Goal: Task Accomplishment & Management: Manage account settings

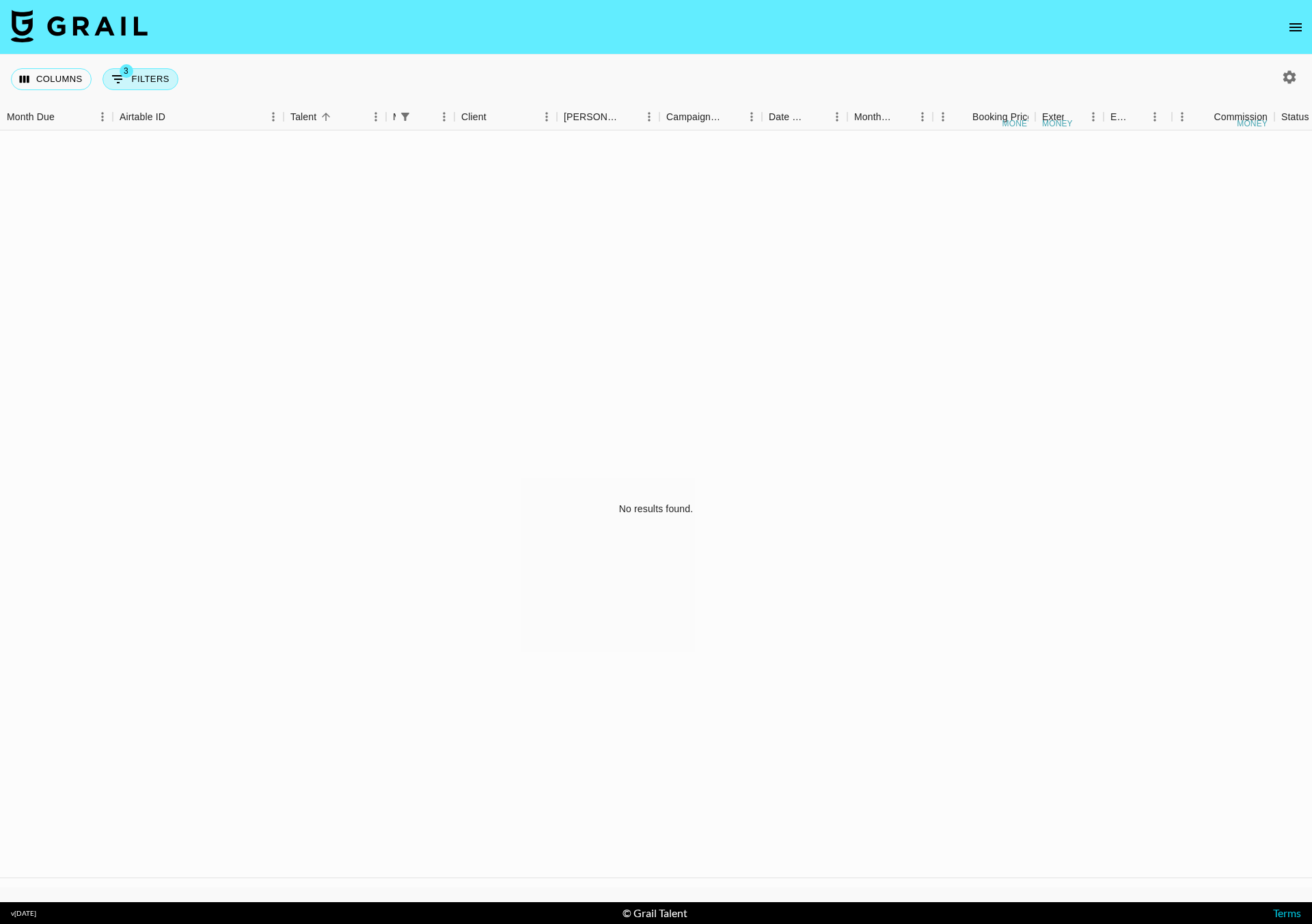
click at [148, 84] on button "3 Filters" at bounding box center [140, 79] width 76 height 22
select select "managerIds"
select select "status"
select select "not"
select select "declined"
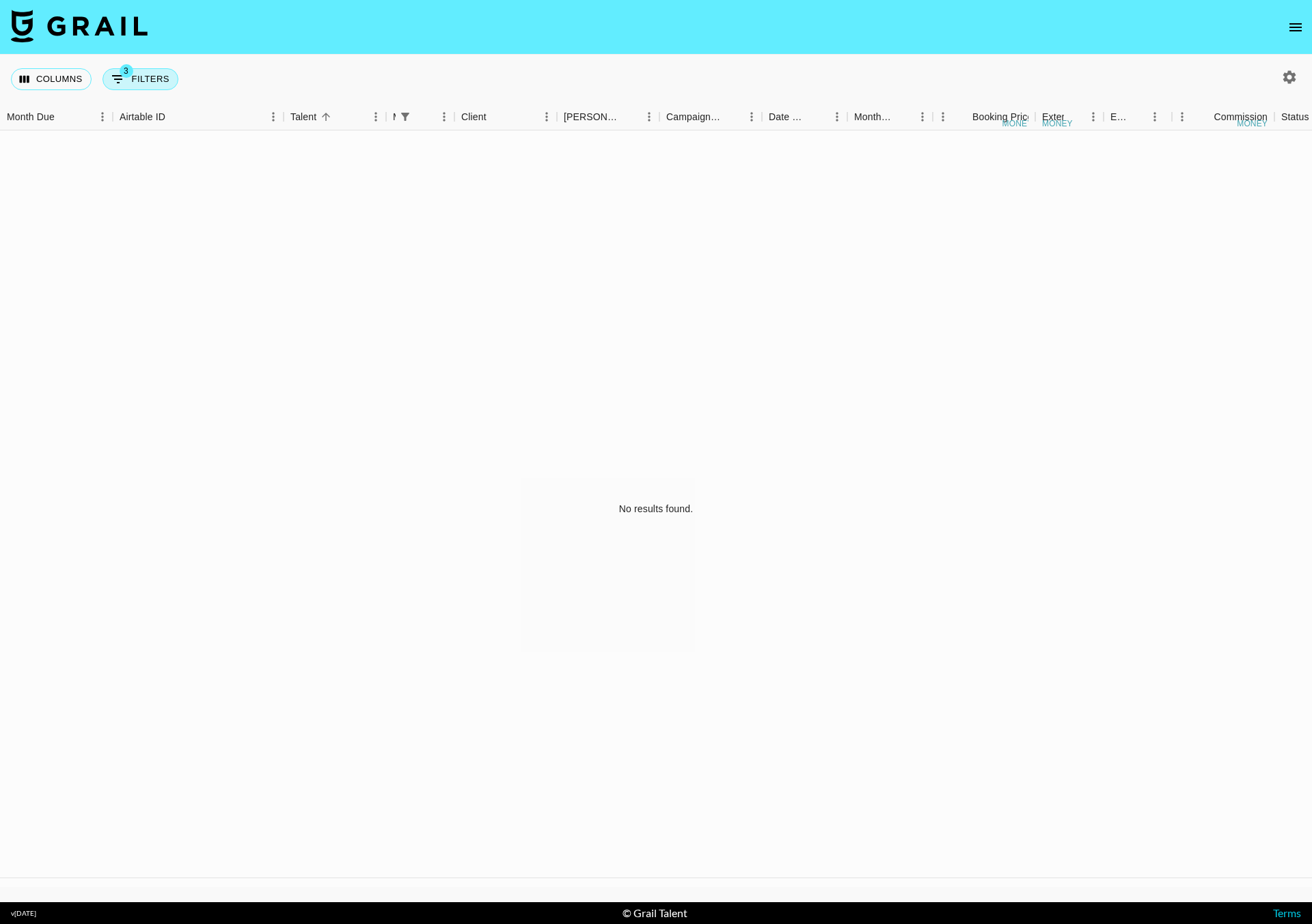
select select "status"
select select "not"
select select "cancelled"
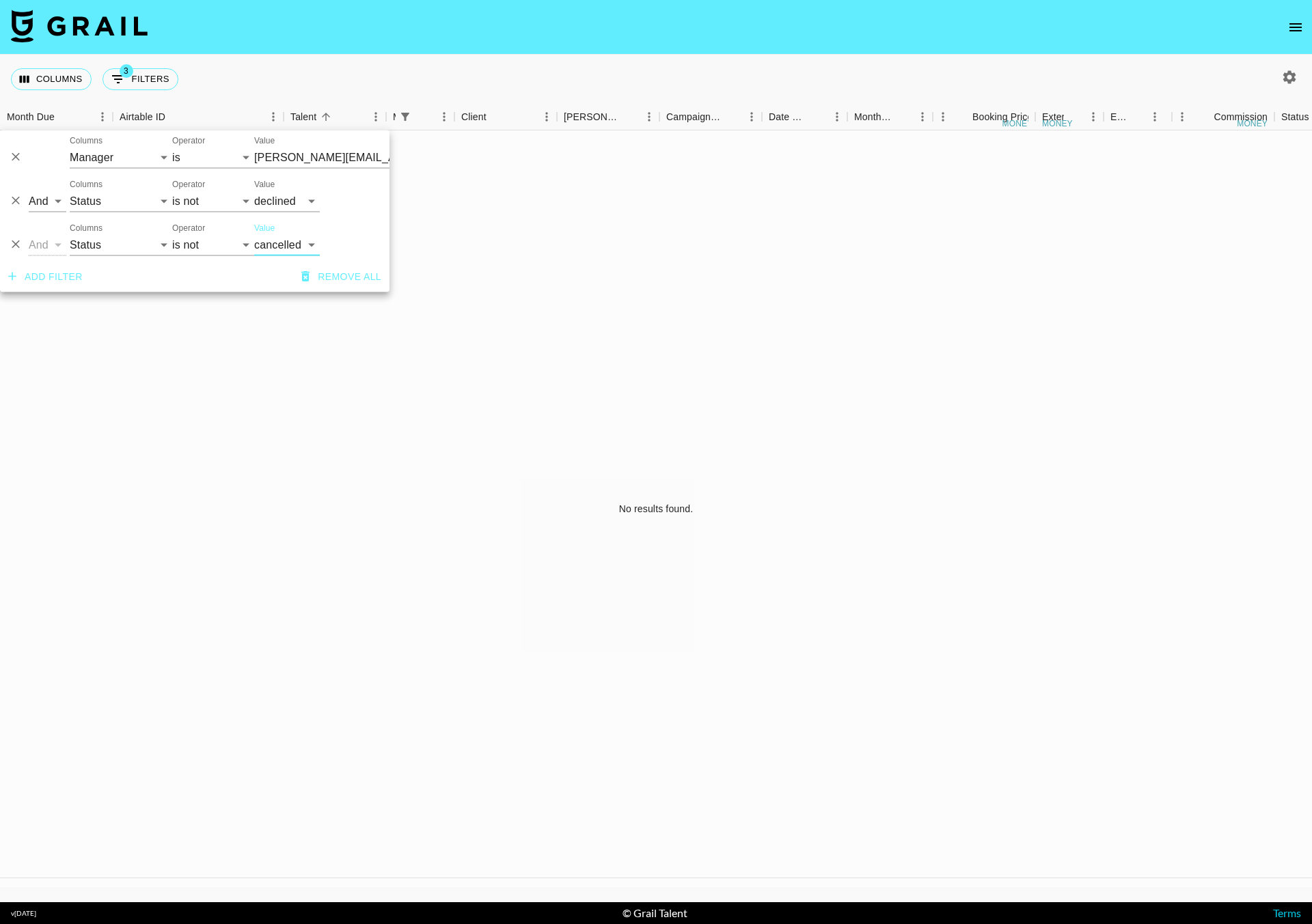
click at [270, 150] on input "hannah@grail-talent.com" at bounding box center [338, 157] width 167 height 21
click at [288, 194] on li "brent@grail-talent.com" at bounding box center [356, 191] width 205 height 36
type input "[PERSON_NAME][EMAIL_ADDRESS][DOMAIN_NAME]"
click at [361, 82] on div "Columns 3 Filters + Booking" at bounding box center [656, 79] width 1312 height 49
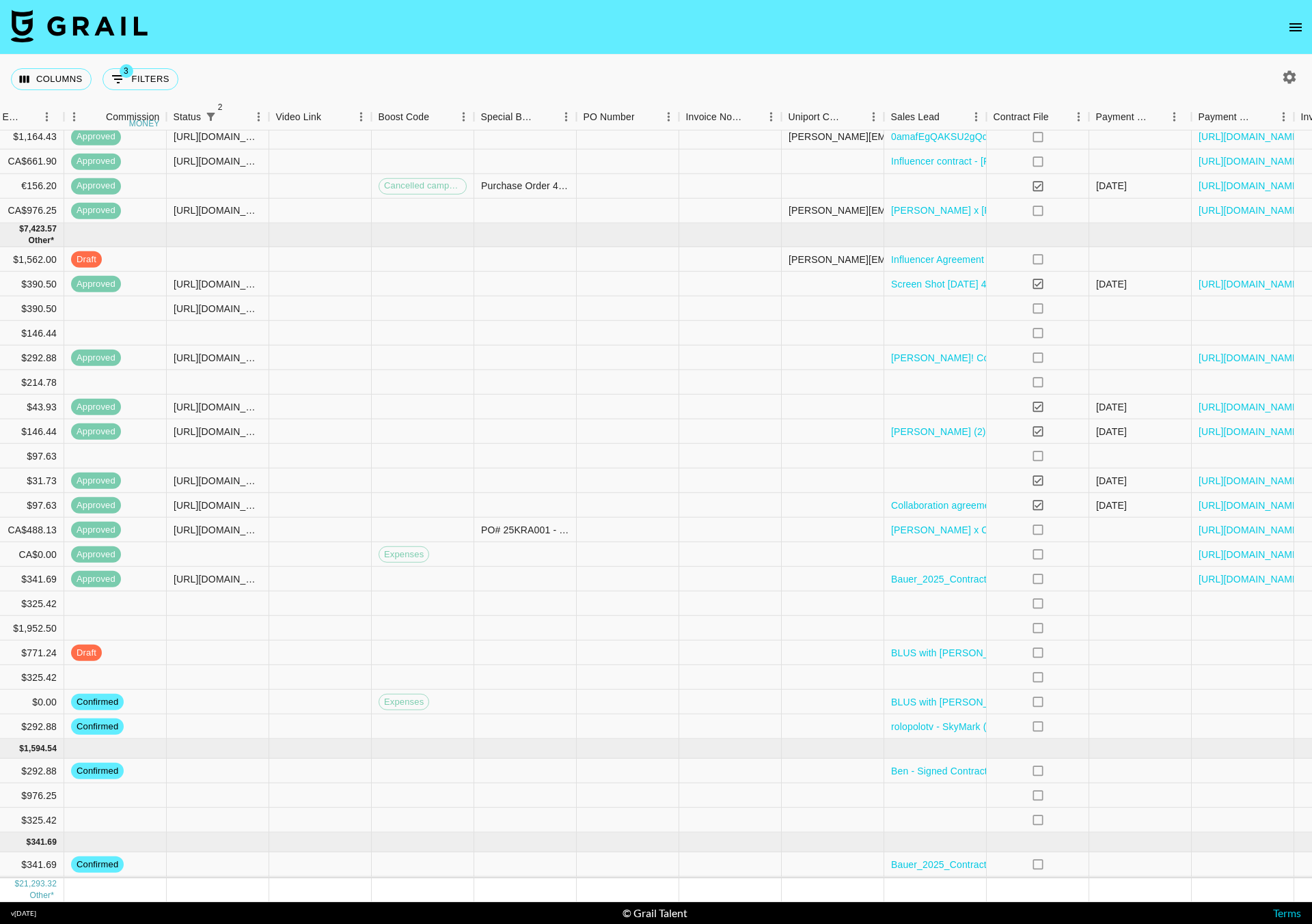
scroll to position [603, 1263]
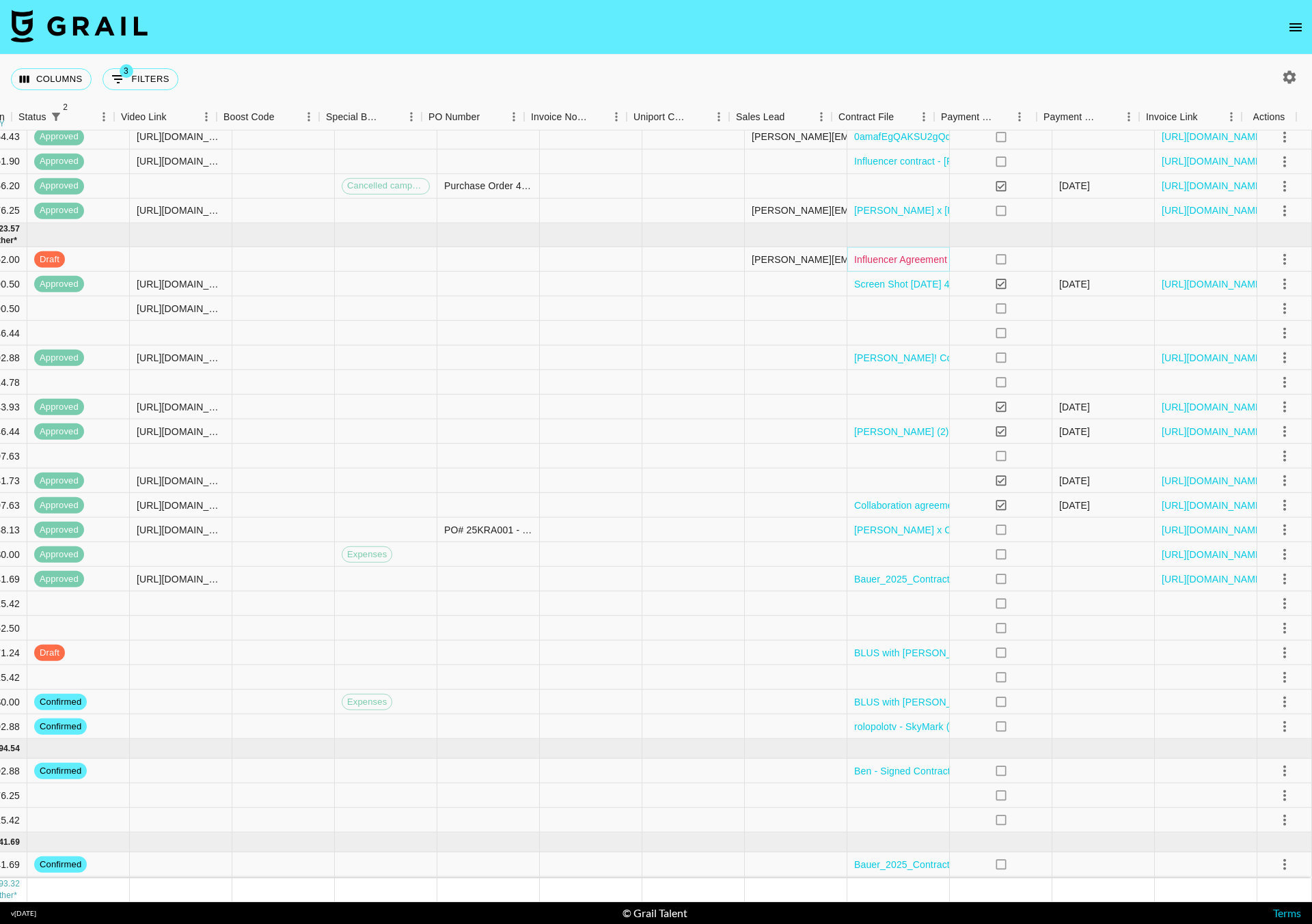
click at [857, 252] on link "Influencer Agreement - Granger, Aaron & Presciano, Anastacia - [effectiveDate_M…" at bounding box center [1113, 259] width 518 height 14
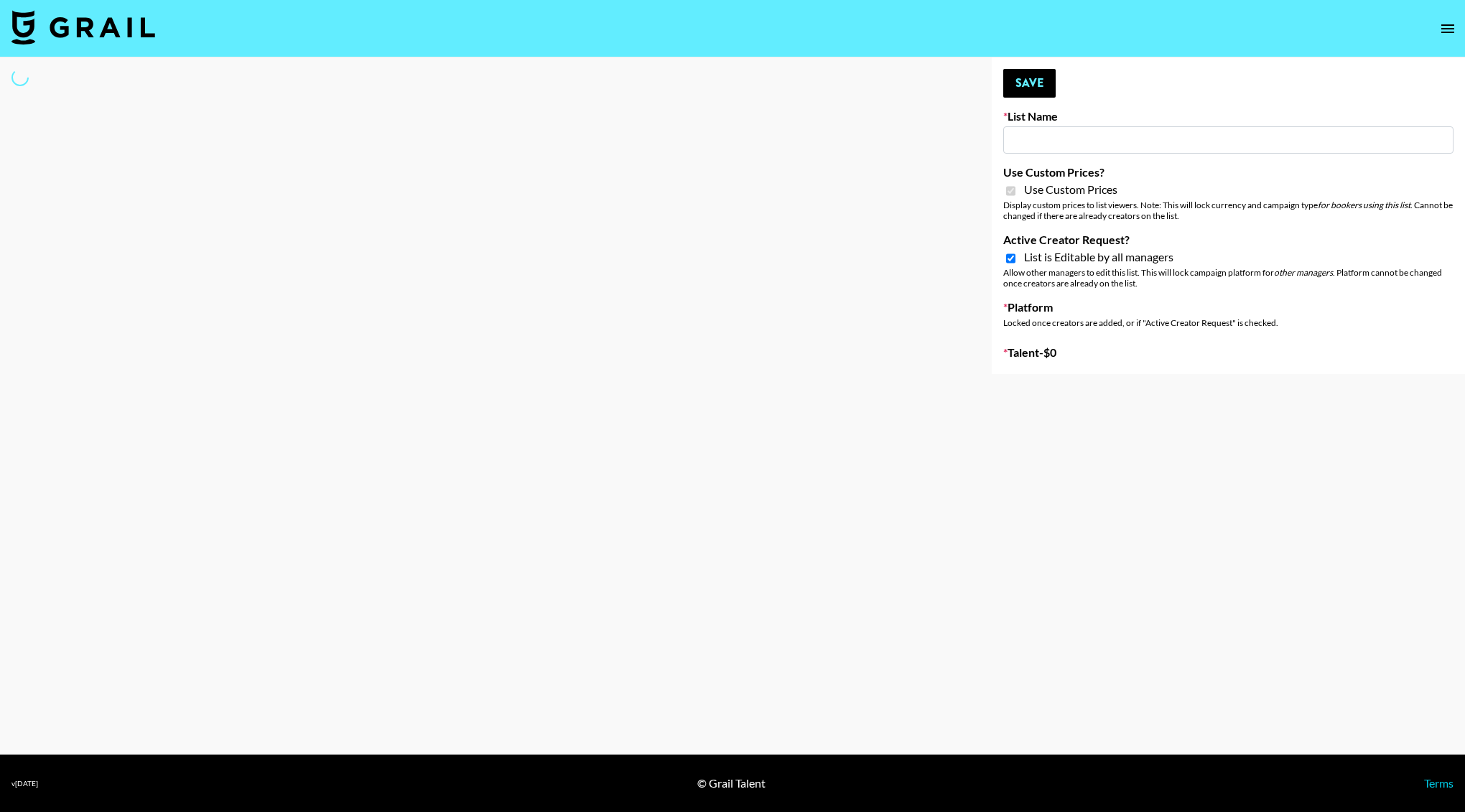
type input "Liquid Brands (19th Aug)"
checkbox input "true"
select select "Brand"
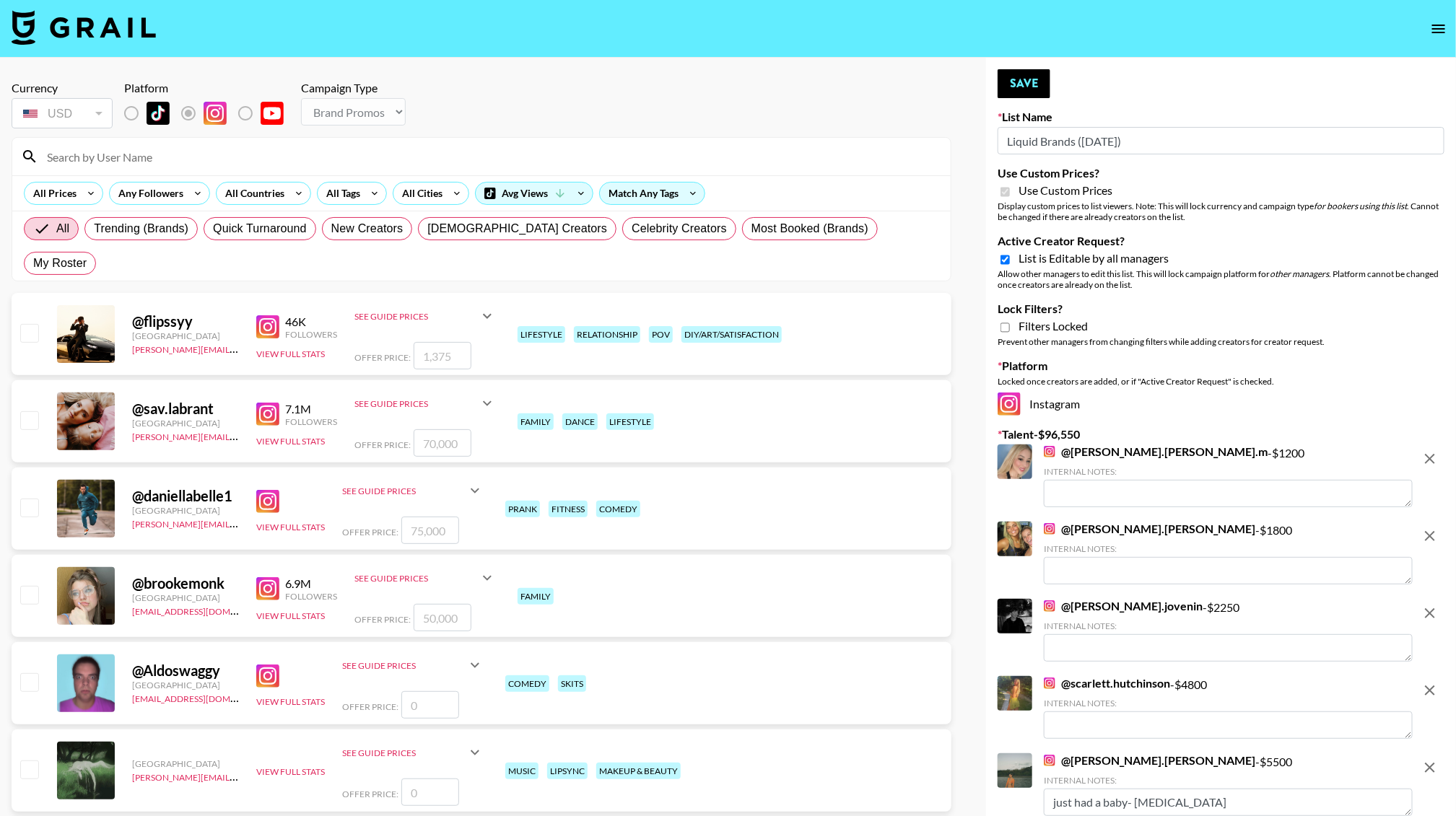
click at [135, 158] on input at bounding box center [490, 157] width 904 height 23
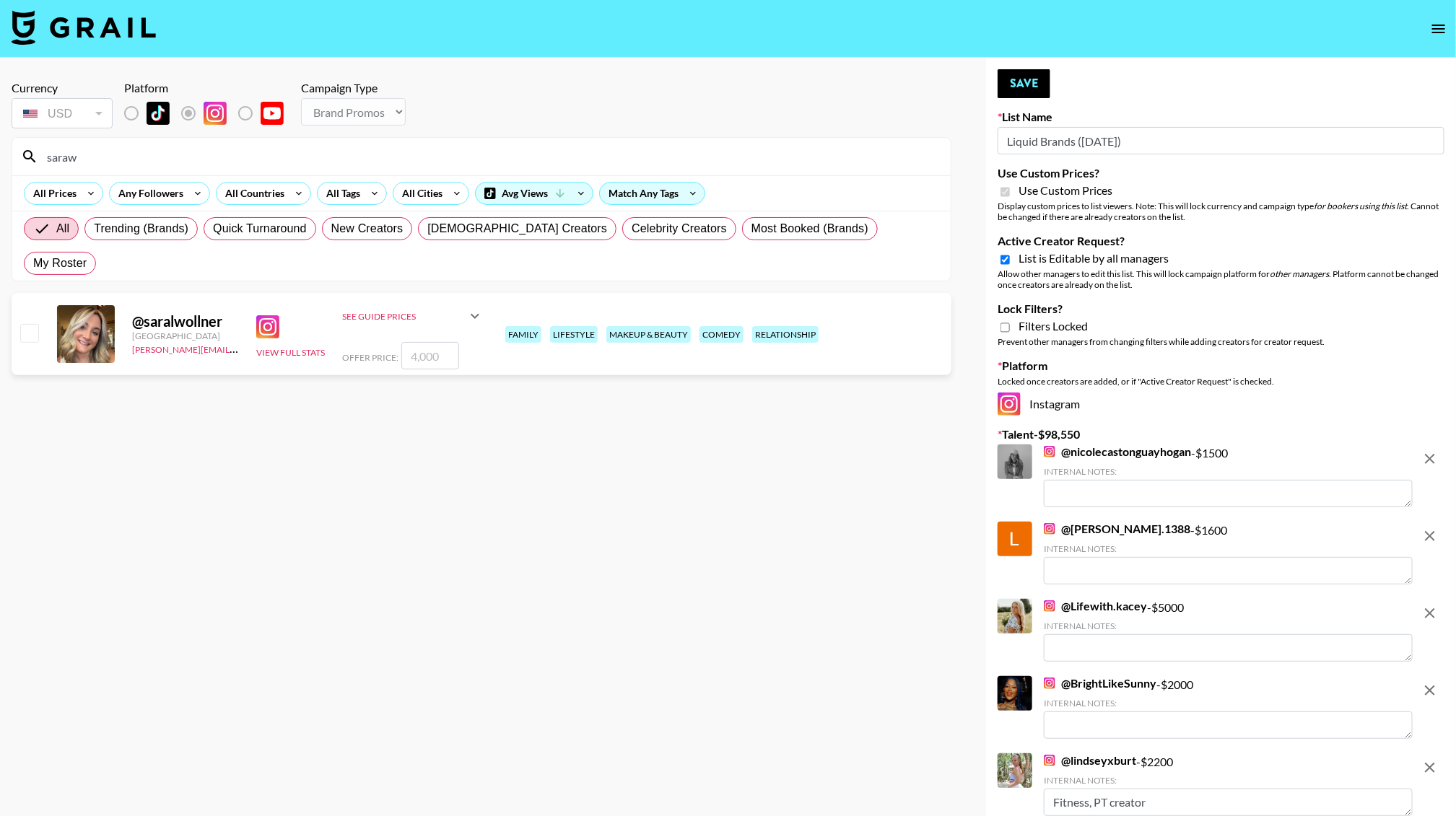
type input "saraw"
click at [439, 342] on input "number" at bounding box center [430, 355] width 57 height 28
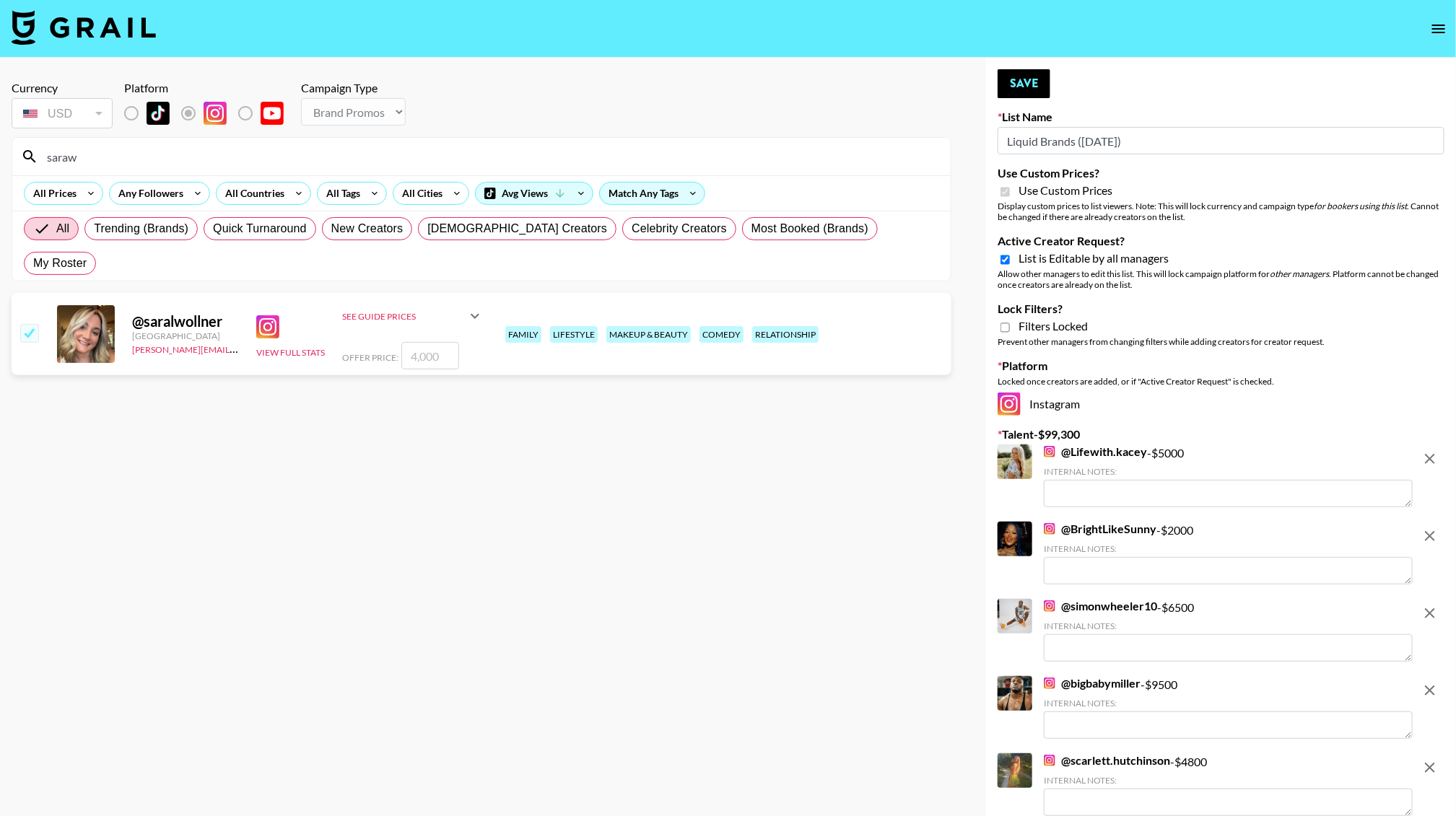
type input "2"
checkbox input "true"
type input "2500"
click at [1010, 93] on button "Save" at bounding box center [1024, 83] width 53 height 29
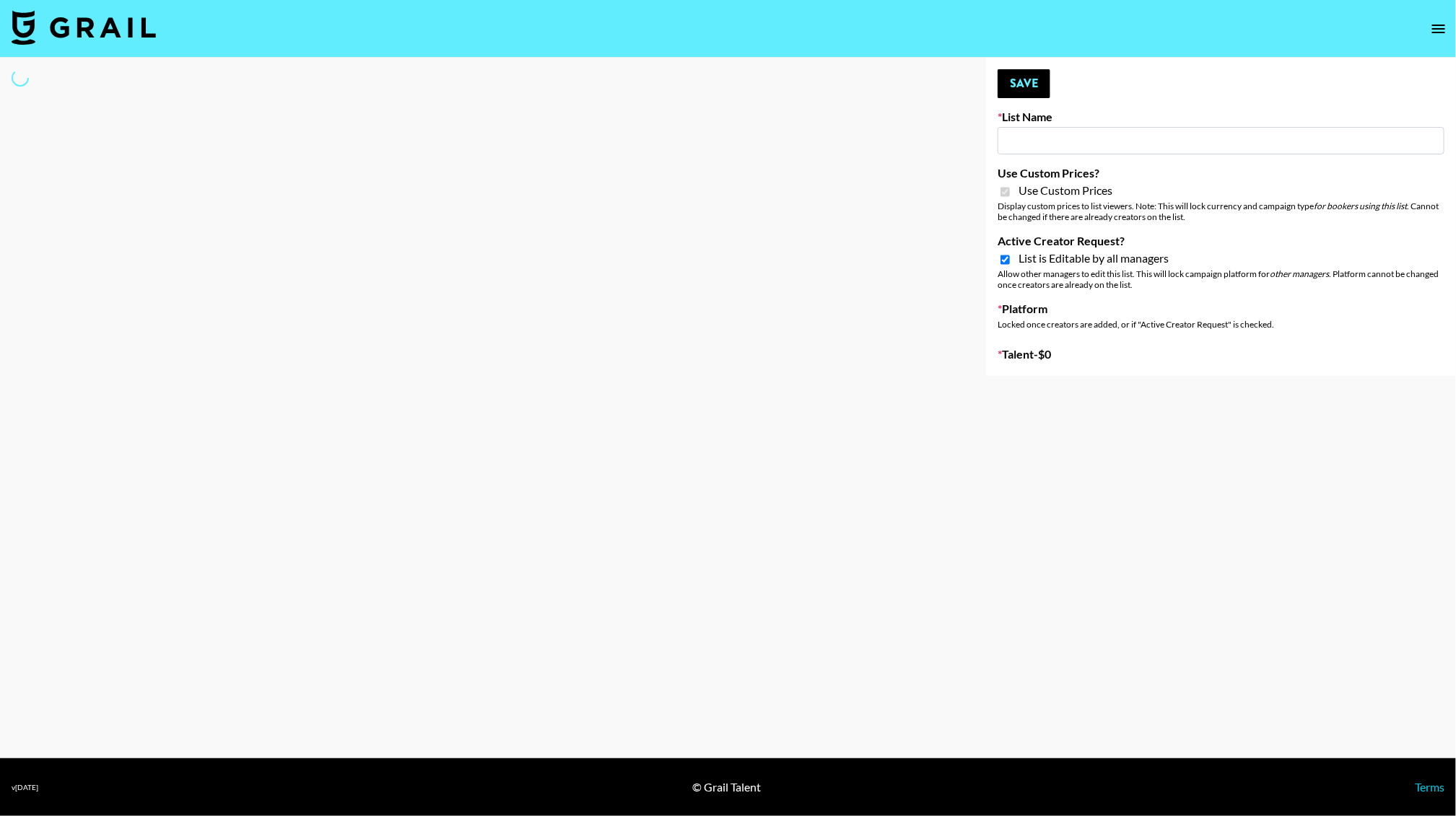
type input "Liquid Brands (19th Aug)"
checkbox input "true"
select select "Brand"
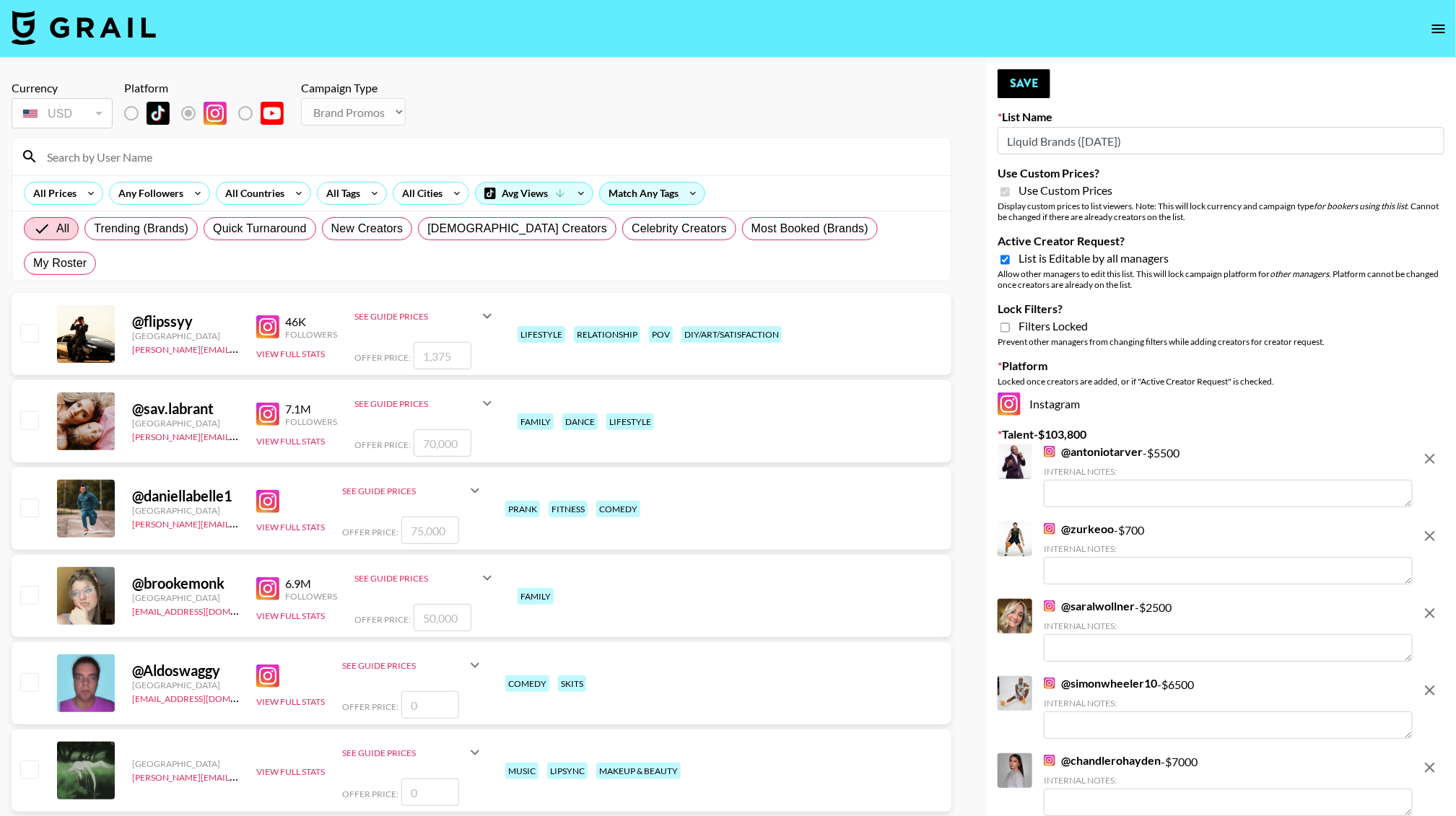
click at [116, 153] on input at bounding box center [490, 157] width 904 height 23
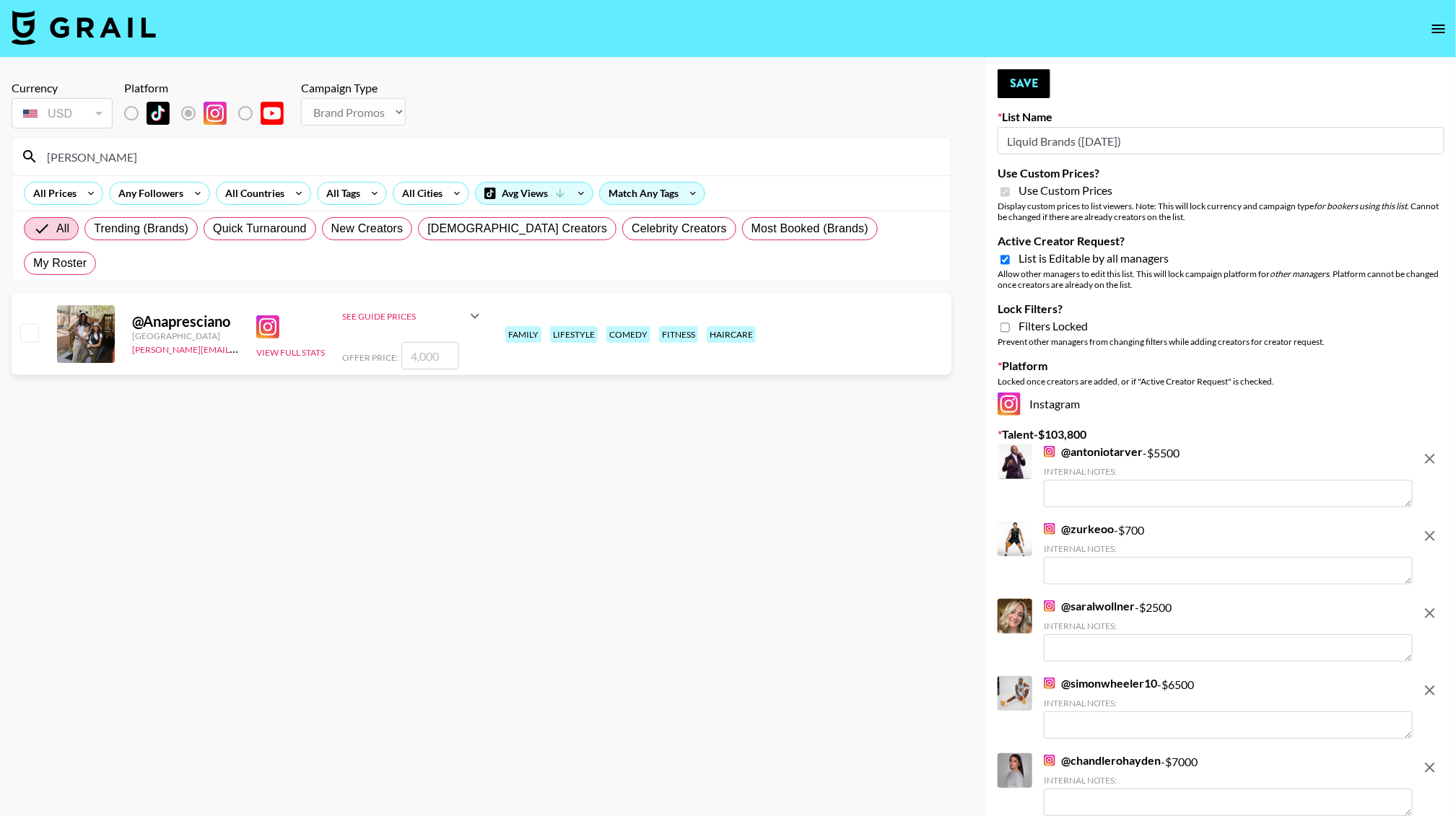
type input "agand"
click at [398, 342] on div "Offer Price:" at bounding box center [413, 355] width 142 height 28
click at [410, 342] on input "number" at bounding box center [430, 355] width 57 height 28
type input "4"
checkbox input "true"
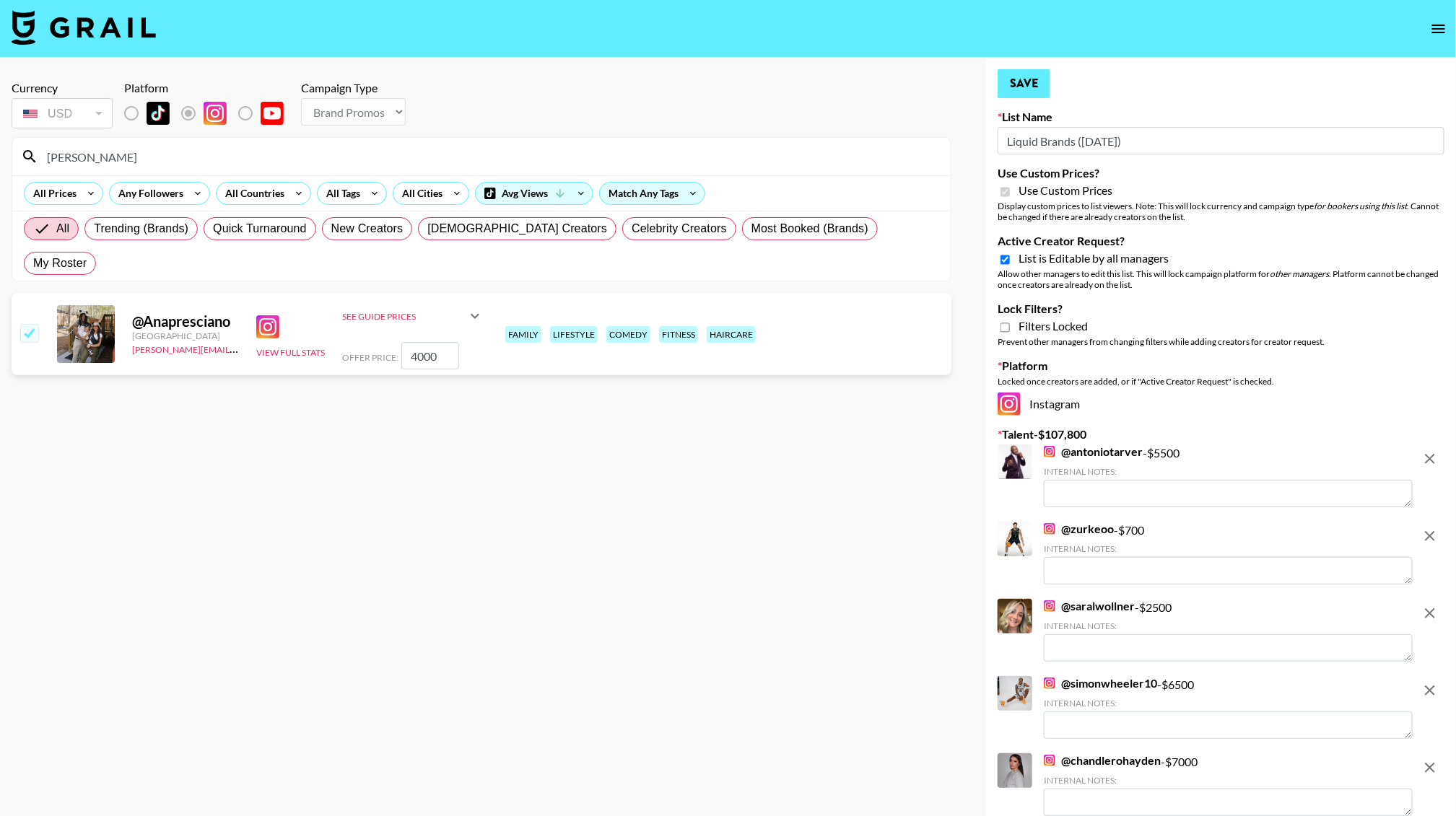
type input "4000"
click at [1020, 79] on button "Save" at bounding box center [1024, 83] width 53 height 29
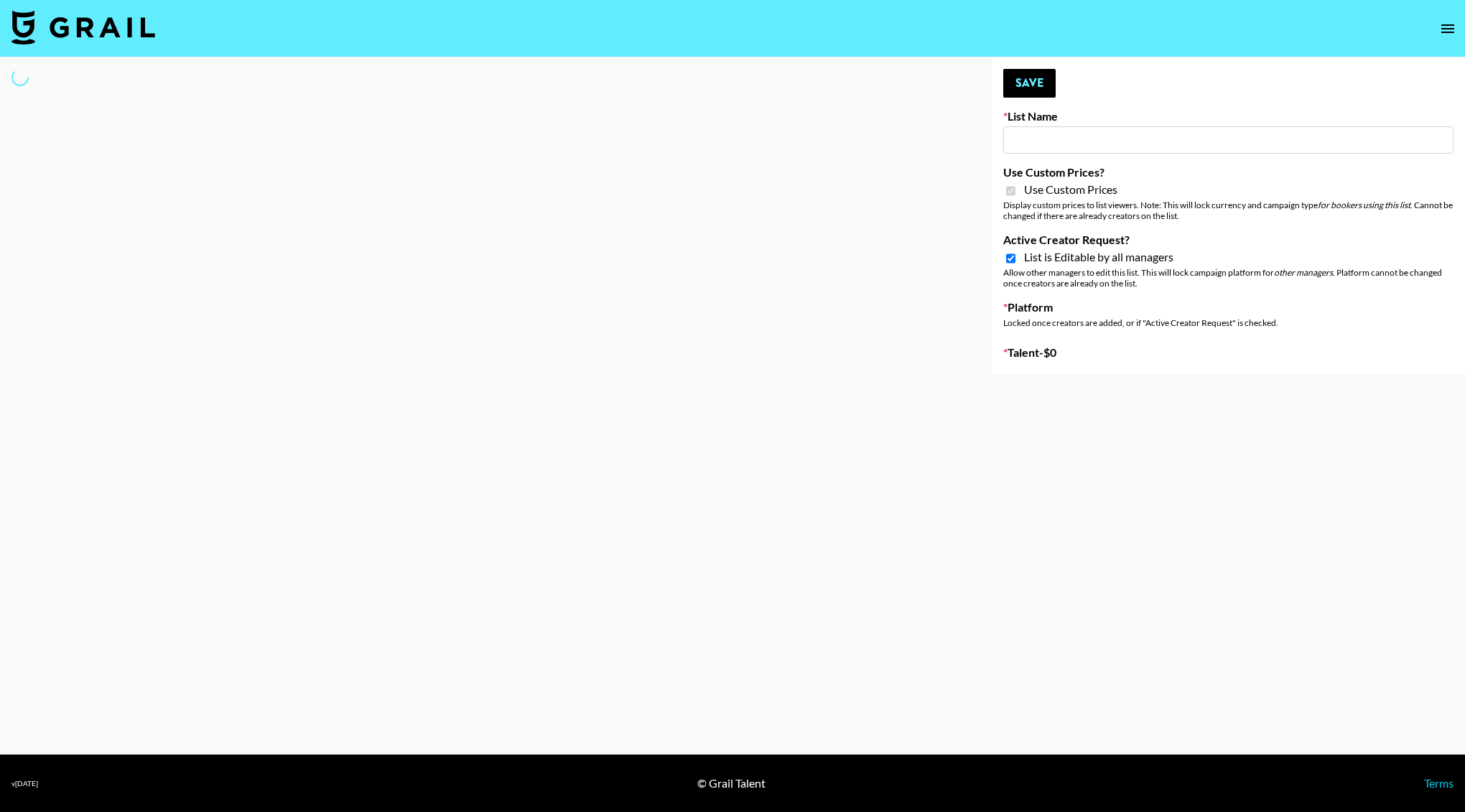
type input "Mountain Dew ([DATE])"
checkbox input "true"
select select "Brand"
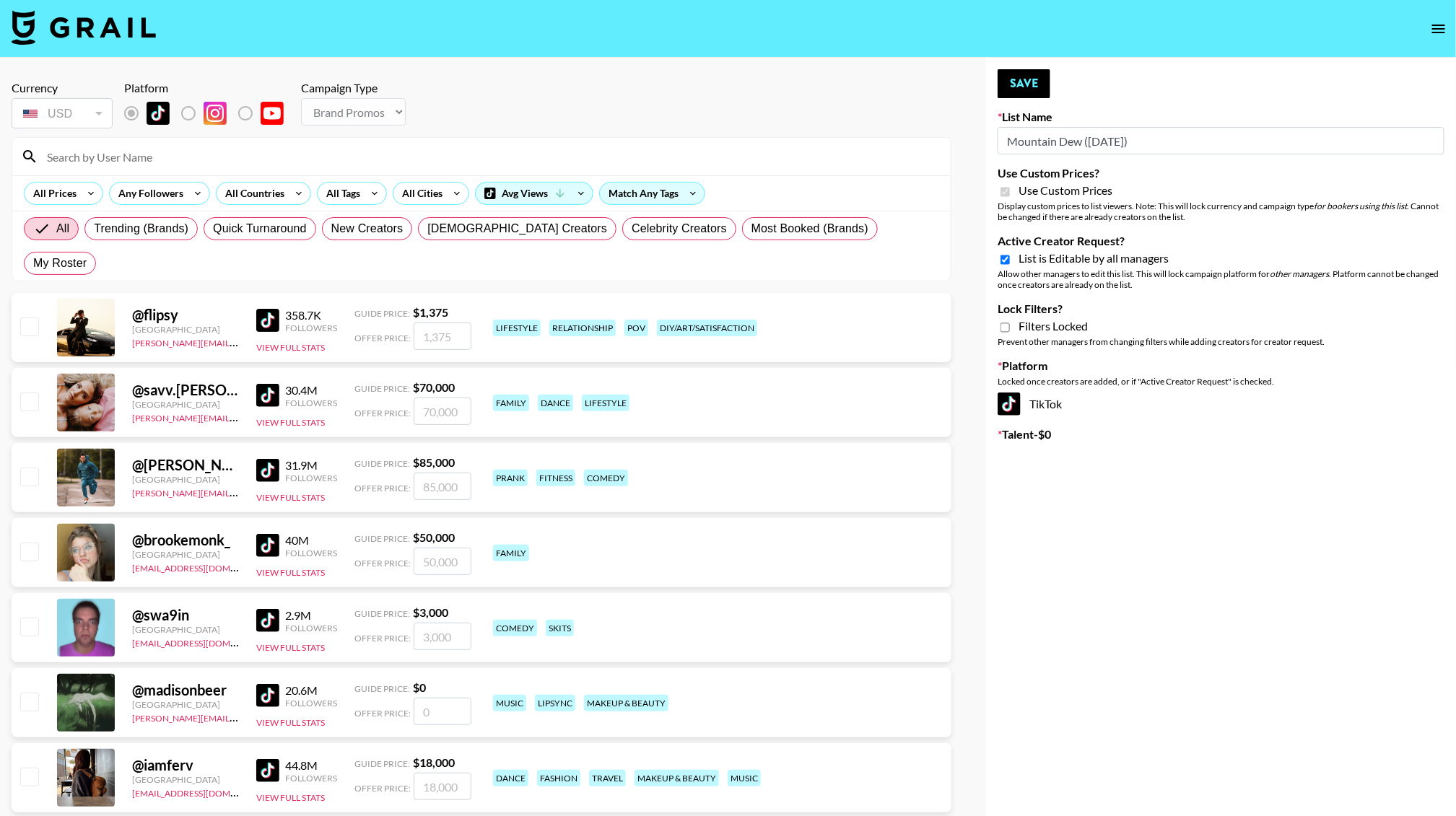
click at [123, 145] on input at bounding box center [490, 157] width 904 height 23
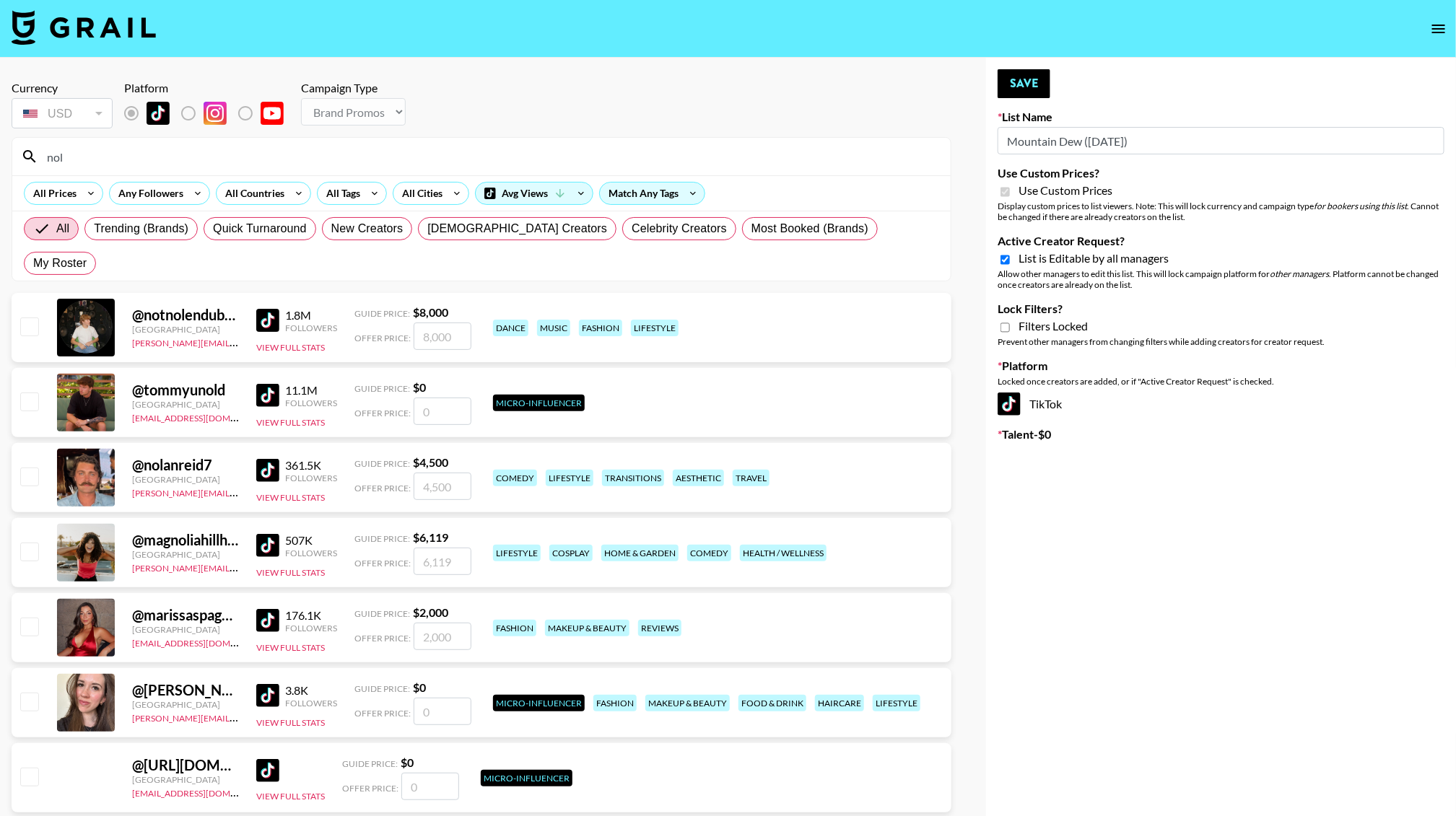
type input "nol"
click at [447, 472] on input "number" at bounding box center [442, 486] width 57 height 28
checkbox input "true"
type input "4500"
click at [1093, 487] on textarea at bounding box center [1228, 493] width 369 height 28
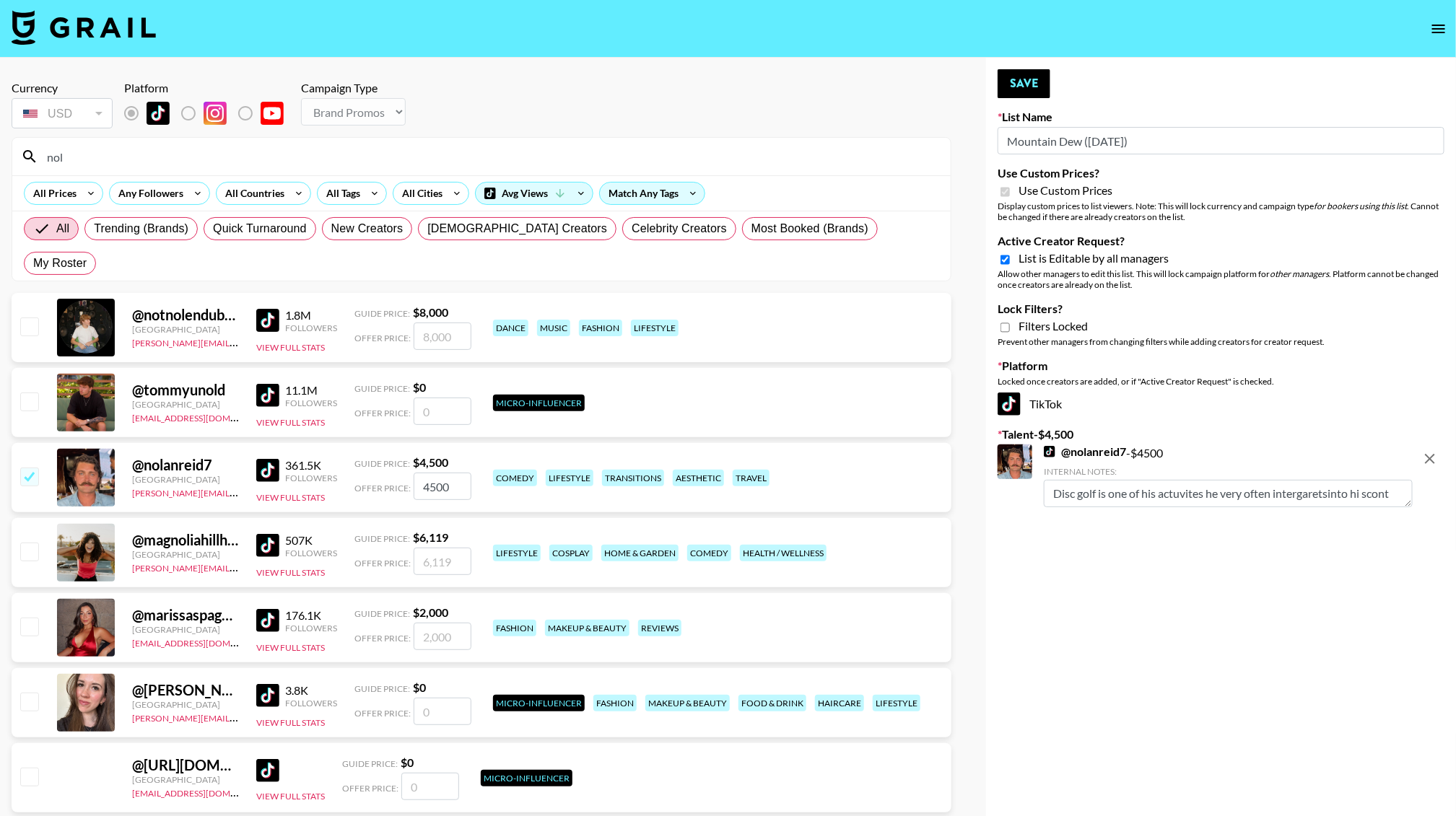
scroll to position [12, 0]
click at [981, 580] on div "Currency USD USD ​ Platform Campaign Type Choose Type... Song Promos Brand Prom…" at bounding box center [728, 443] width 1456 height 772
click at [1061, 502] on textarea "Disc golf is one of his actuvites he very often intergaretsinto hi scontent!" at bounding box center [1228, 493] width 369 height 28
type textarea "Disc golf is one of his activities that he very often integrates into his conte…"
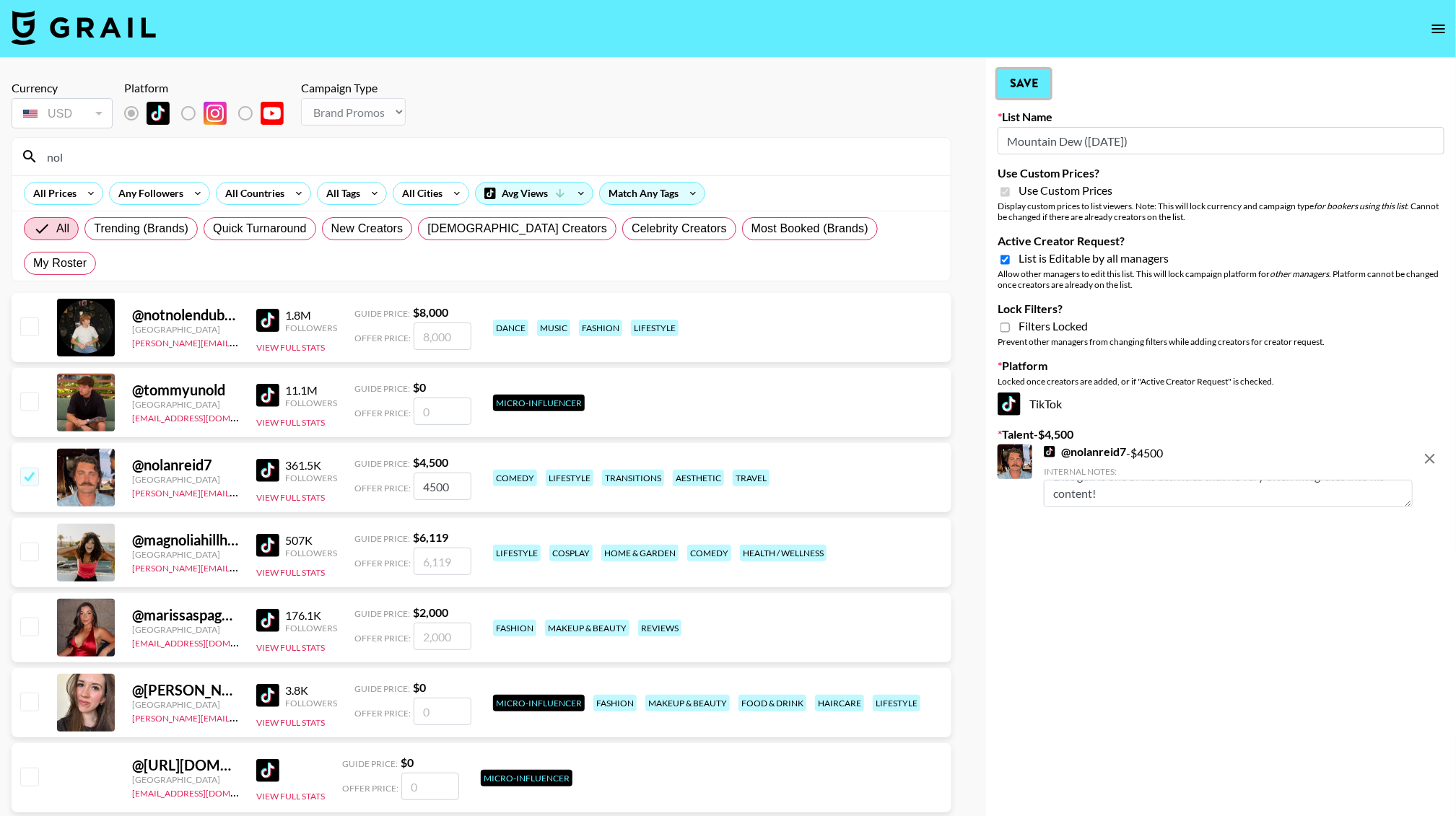
click at [1039, 87] on button "Save" at bounding box center [1024, 83] width 53 height 29
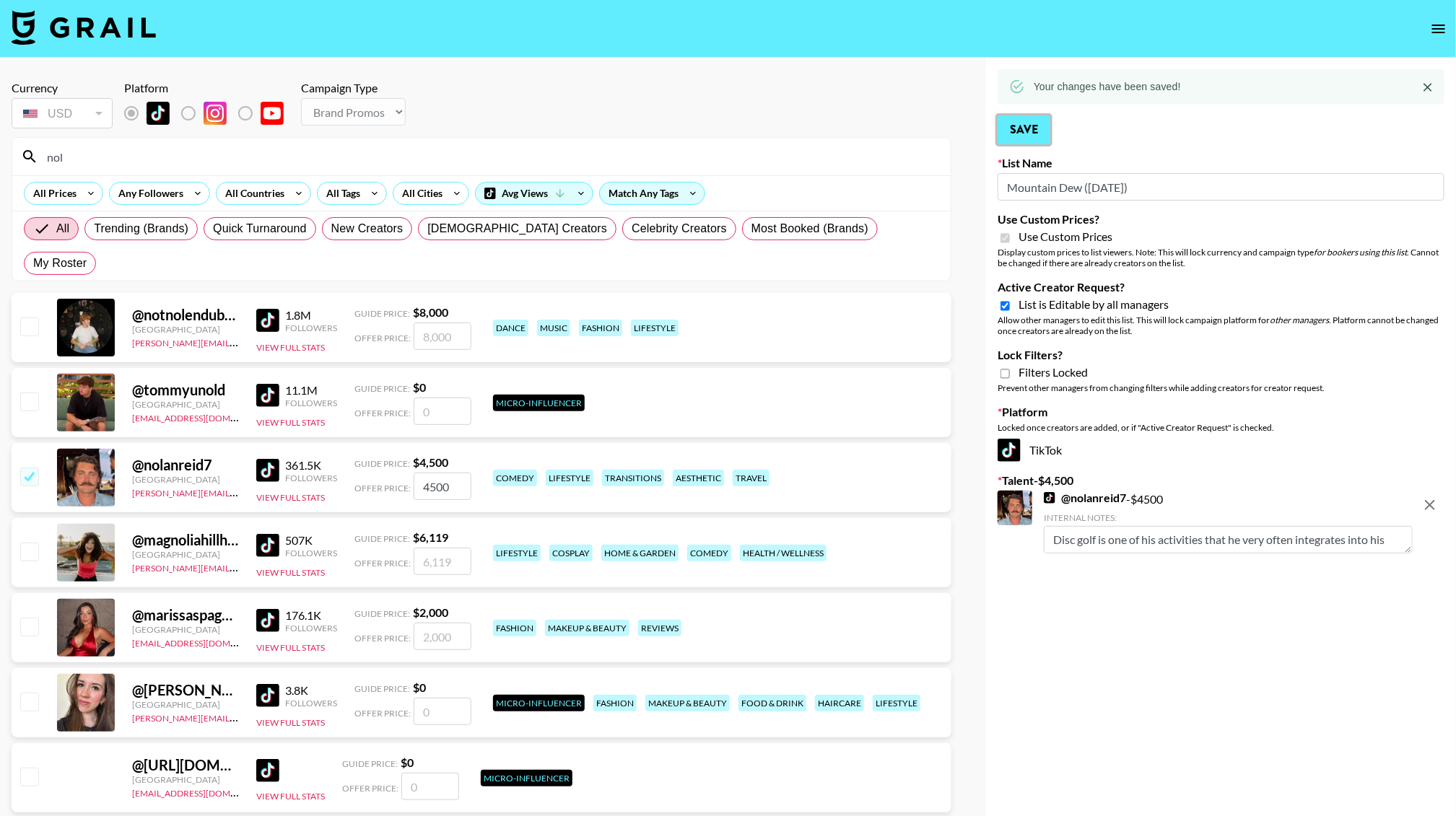
scroll to position [17, 0]
